Goal: Task Accomplishment & Management: Use online tool/utility

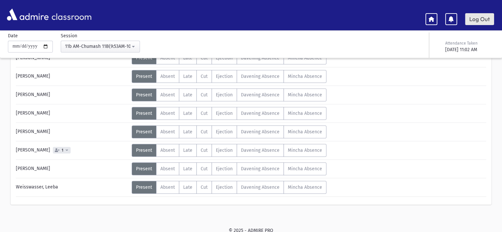
scroll to position [297, 0]
click at [474, 16] on link "Log Out" at bounding box center [479, 19] width 29 height 12
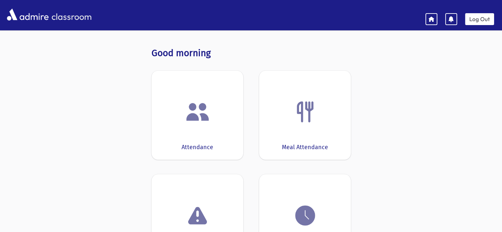
click at [200, 103] on img at bounding box center [197, 111] width 25 height 25
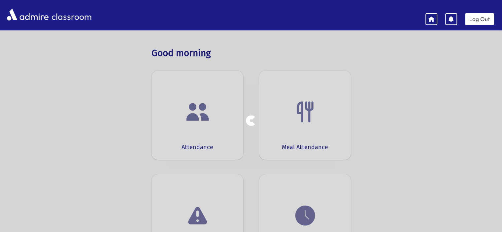
click at [200, 103] on div at bounding box center [251, 116] width 502 height 232
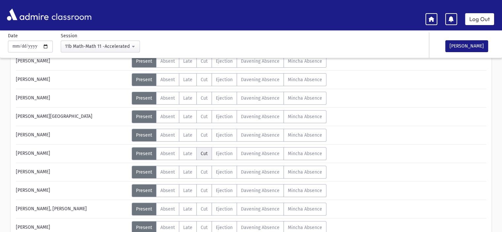
scroll to position [231, 0]
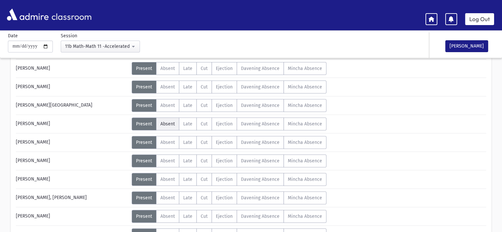
click at [172, 124] on span "Absent" at bounding box center [167, 124] width 15 height 6
click at [171, 160] on span "Absent" at bounding box center [167, 161] width 15 height 6
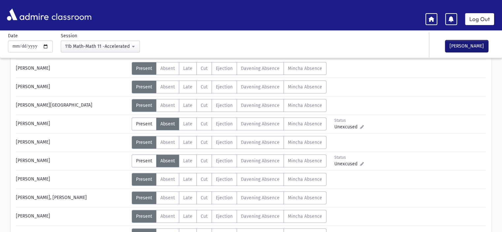
click at [465, 43] on button "[PERSON_NAME]" at bounding box center [466, 46] width 43 height 12
